Goal: Answer question/provide support

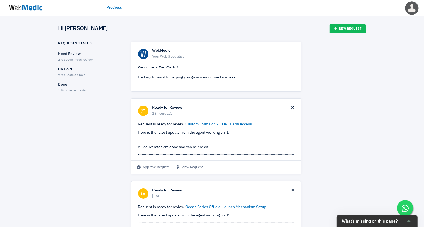
click at [72, 57] on div "Need Review 2 requests need review" at bounding box center [89, 56] width 63 height 11
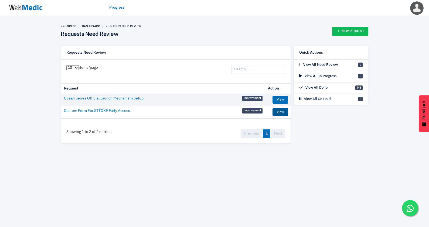
click at [281, 112] on link "View" at bounding box center [281, 112] width 16 height 8
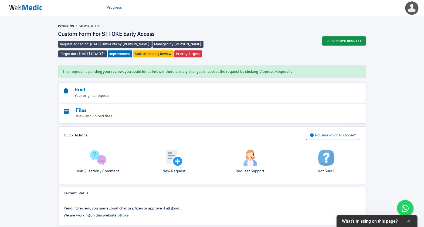
click at [353, 41] on button "Approve Request" at bounding box center [344, 40] width 44 height 9
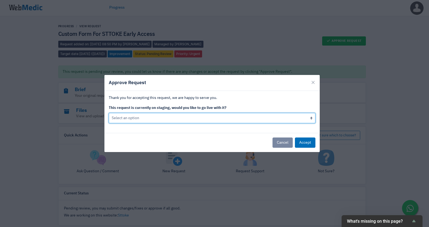
click at [140, 117] on select "Select an option Yes go live Accept request but don't go live yet" at bounding box center [212, 118] width 207 height 10
select select "1"
click at [109, 113] on select "Select an option Yes go live Accept request but don't go live yet" at bounding box center [212, 118] width 207 height 10
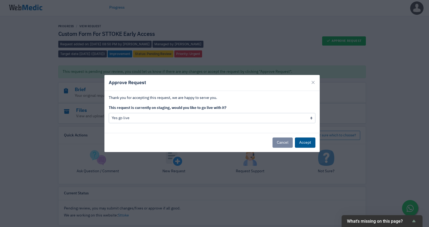
click at [300, 141] on button "Accept" at bounding box center [305, 143] width 21 height 10
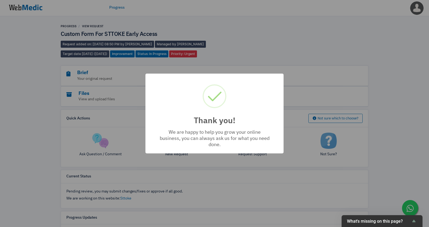
click at [28, 5] on div "Thank you! × We are happy to help you grow your online business, you can always…" at bounding box center [214, 113] width 429 height 227
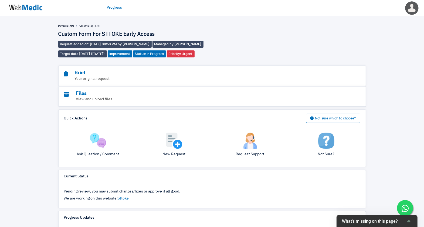
click at [31, 10] on img at bounding box center [25, 7] width 40 height 17
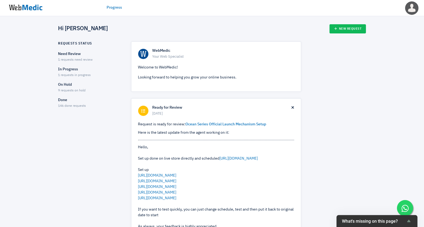
click at [73, 56] on p "Need Review" at bounding box center [89, 54] width 63 height 6
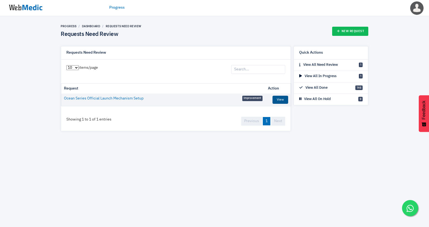
click at [279, 99] on link "View" at bounding box center [281, 100] width 16 height 8
